Goal: Check status: Check status

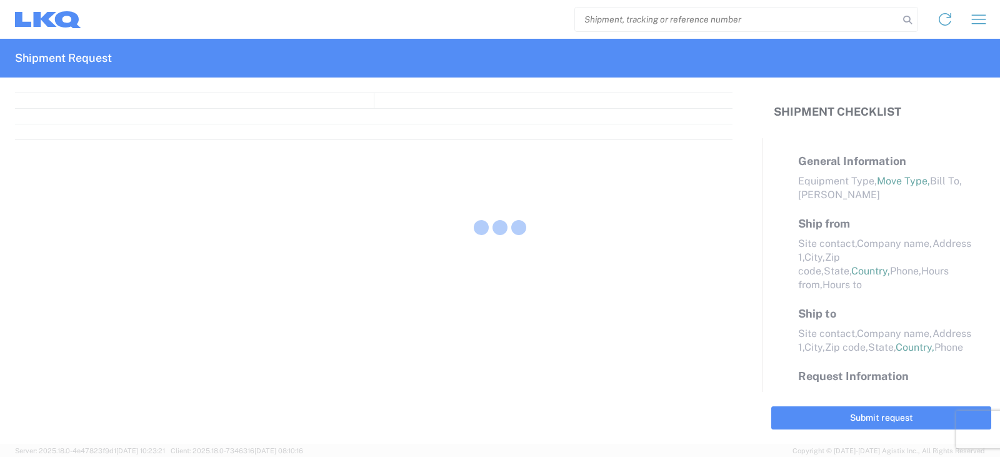
select select "FULL"
select select "LBS"
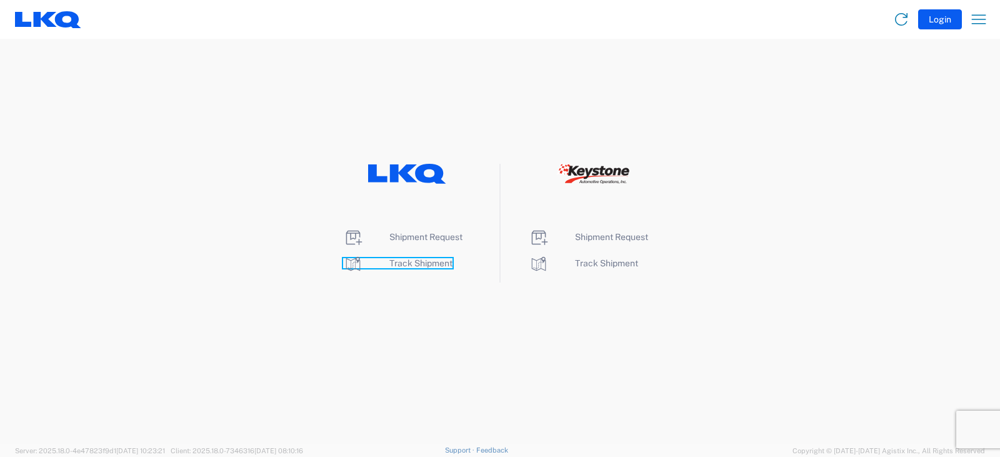
click at [445, 266] on span "Track Shipment" at bounding box center [421, 263] width 63 height 10
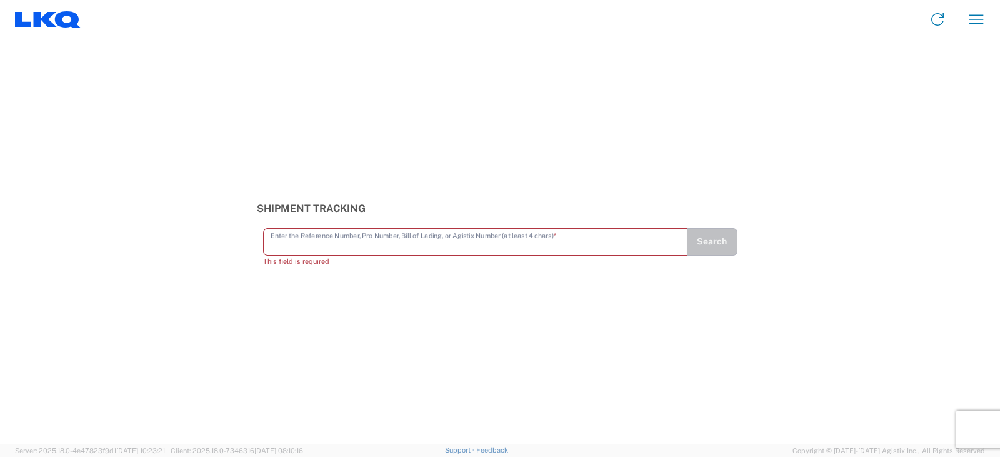
paste input "56665025"
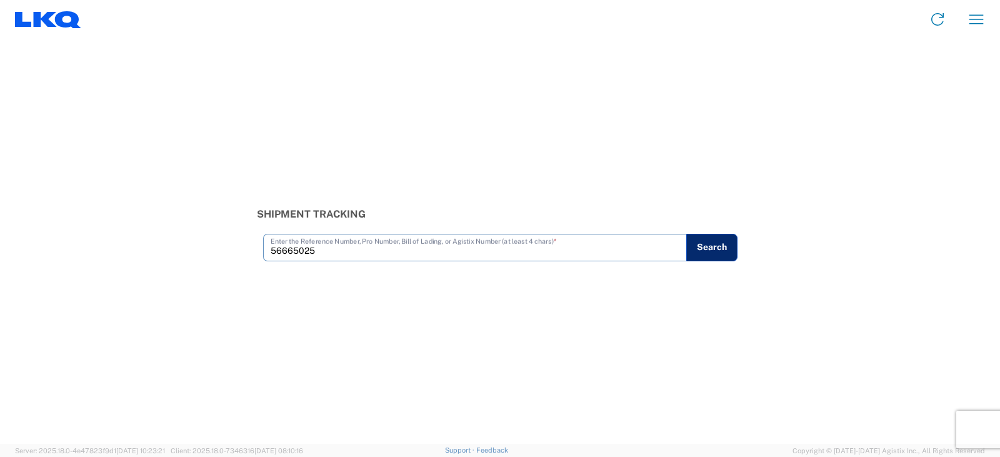
type input "56665025"
click at [719, 246] on button "Search" at bounding box center [712, 248] width 51 height 28
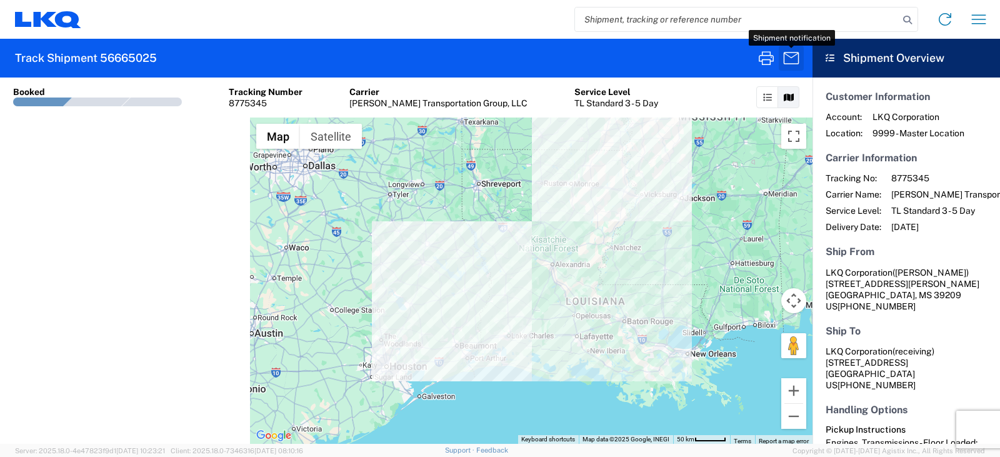
click at [794, 63] on icon "button" at bounding box center [792, 58] width 20 height 20
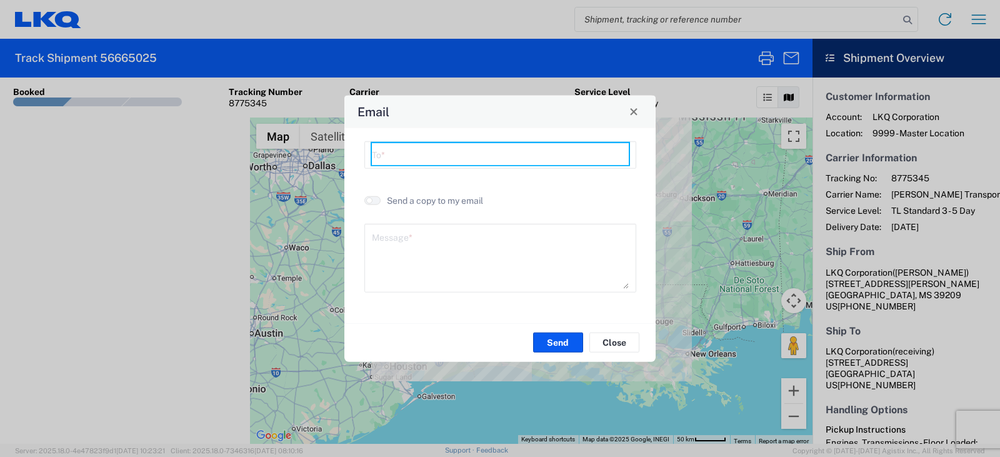
click at [494, 146] on input "text" at bounding box center [500, 154] width 257 height 22
type input "jlmarsh@lkqcorp.com"
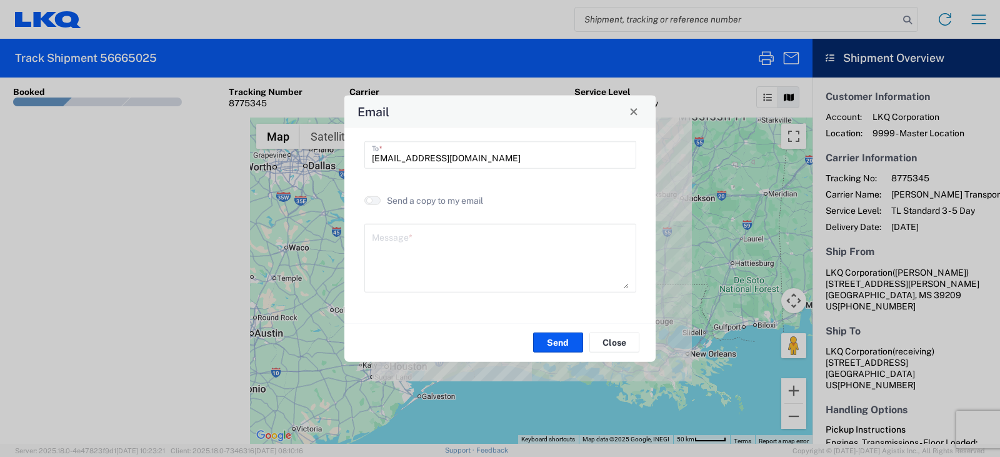
click at [433, 249] on textarea at bounding box center [500, 257] width 257 height 61
click at [565, 351] on button "Send" at bounding box center [558, 343] width 50 height 20
click at [455, 238] on textarea at bounding box center [500, 257] width 257 height 61
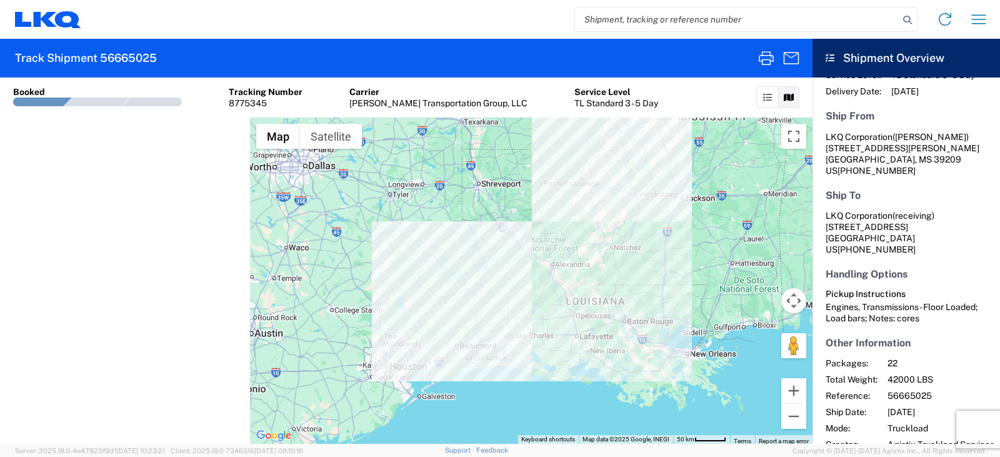
scroll to position [142, 0]
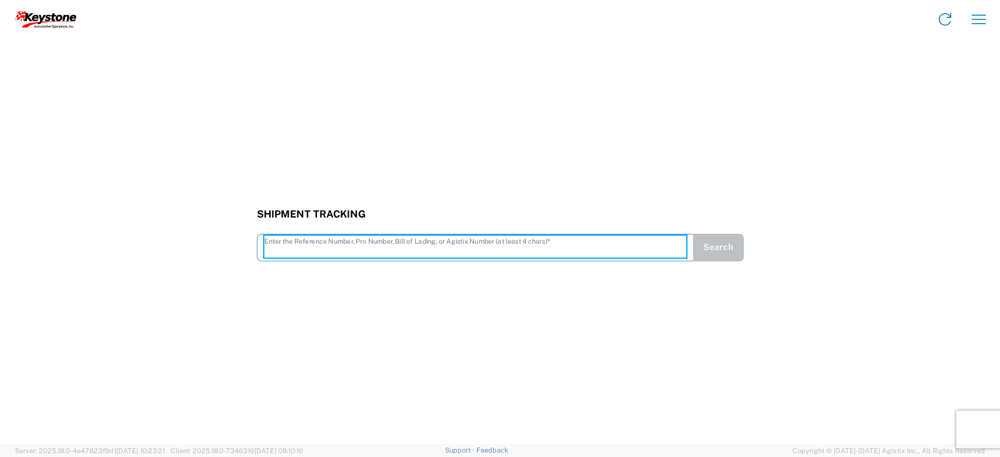
click at [379, 245] on input "text" at bounding box center [476, 247] width 422 height 22
paste input "56665025"
type input "56665025"
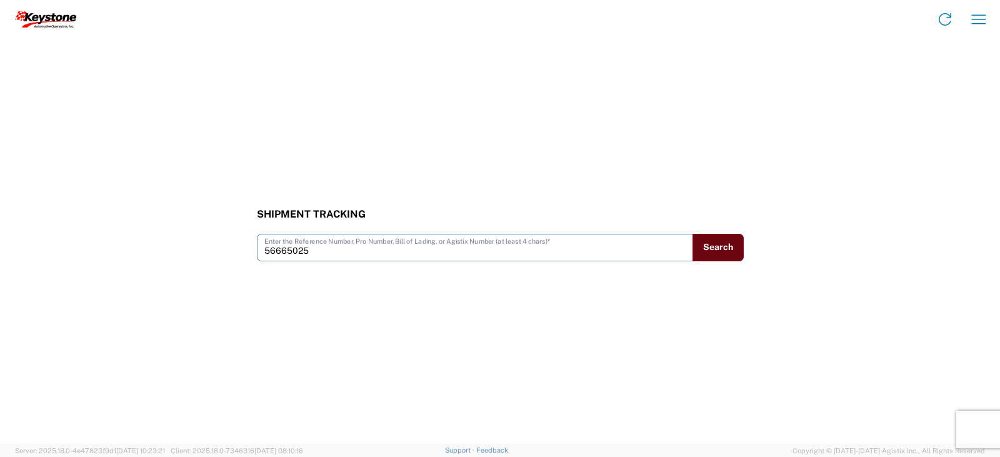
click at [712, 251] on button "Search" at bounding box center [718, 248] width 51 height 28
